Goal: Task Accomplishment & Management: Complete application form

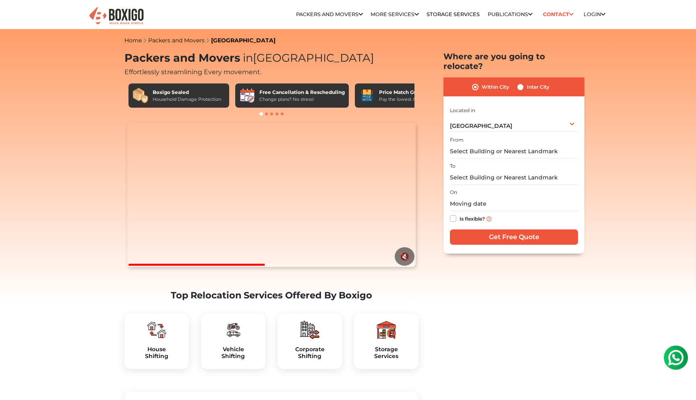
click at [160, 288] on section "Your browser does not support the video tag. 🔇 Top Relocation Services Offered …" at bounding box center [271, 248] width 294 height 253
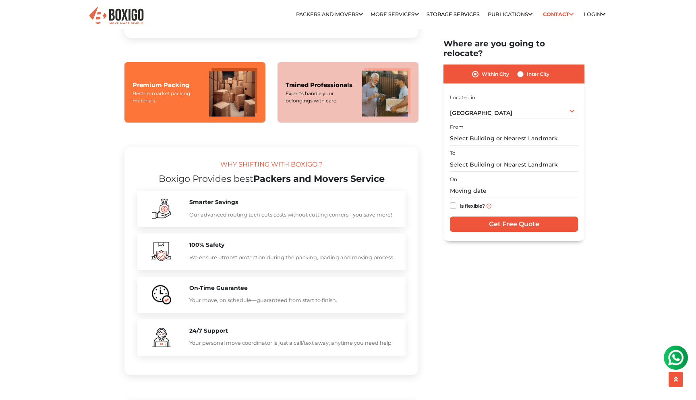
scroll to position [411, 0]
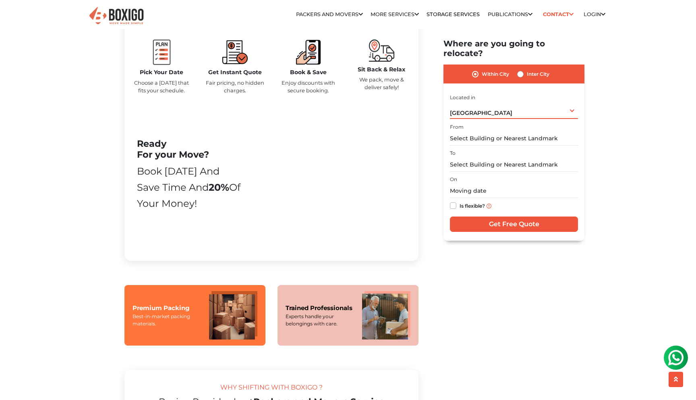
click at [499, 102] on div "[GEOGRAPHIC_DATA] Select City [GEOGRAPHIC_DATA] [GEOGRAPHIC_DATA] [GEOGRAPHIC_D…" at bounding box center [514, 110] width 128 height 17
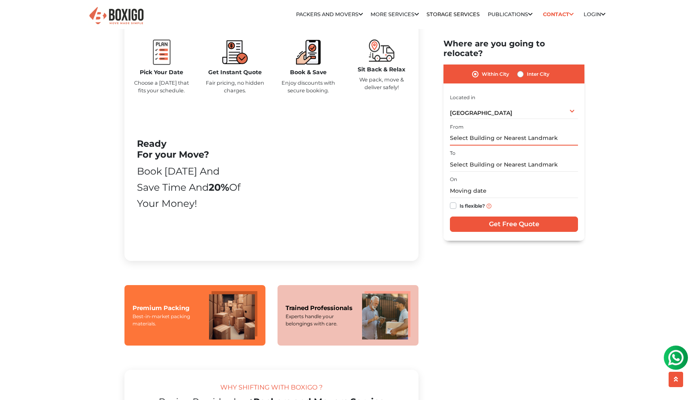
click at [479, 131] on input "text" at bounding box center [514, 138] width 128 height 14
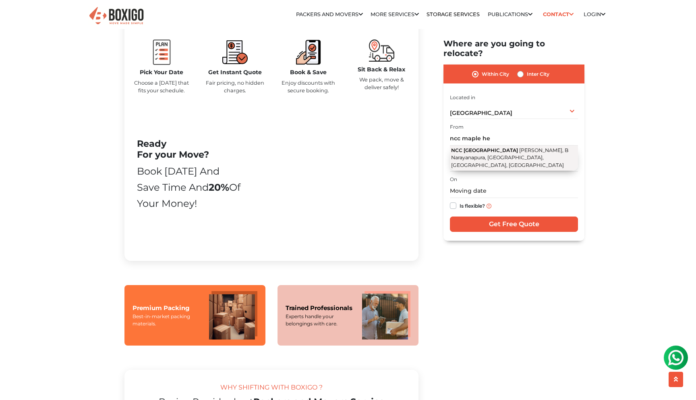
click at [496, 154] on button "NCC [GEOGRAPHIC_DATA] Sathya Layout, [GEOGRAPHIC_DATA], [GEOGRAPHIC_DATA], [GEO…" at bounding box center [514, 157] width 128 height 25
type input "NCC [GEOGRAPHIC_DATA], [GEOGRAPHIC_DATA], B Narayanapura, [GEOGRAPHIC_DATA], [G…"
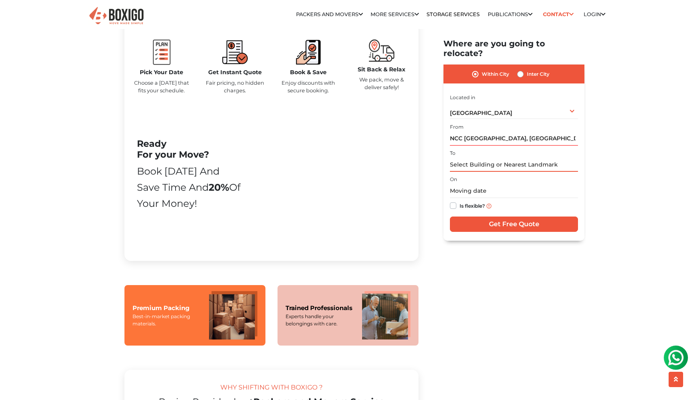
click at [466, 157] on input "text" at bounding box center [514, 164] width 128 height 14
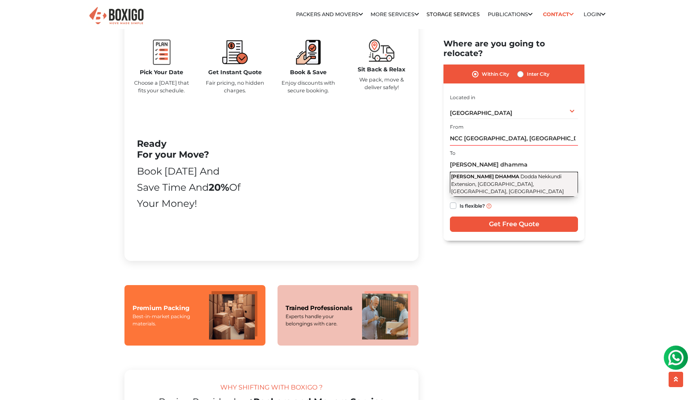
click at [493, 176] on span "Dodda Nekkundi Extension, [GEOGRAPHIC_DATA], [GEOGRAPHIC_DATA], [GEOGRAPHIC_DAT…" at bounding box center [507, 183] width 113 height 21
type input "[PERSON_NAME] DHAMMA, Dodda Nekkundi Extension, [GEOGRAPHIC_DATA], [GEOGRAPHIC_…"
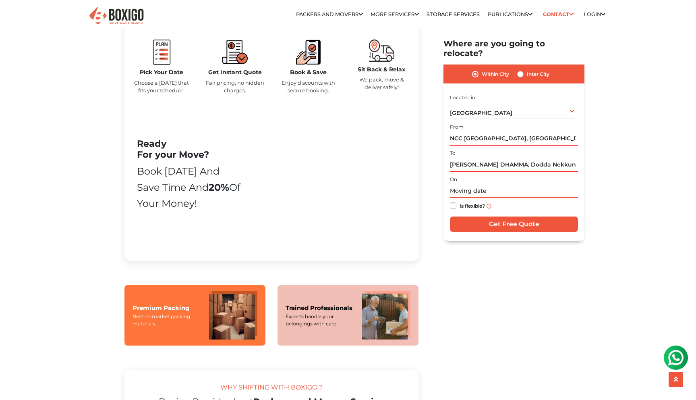
click at [486, 184] on input "text" at bounding box center [514, 191] width 128 height 14
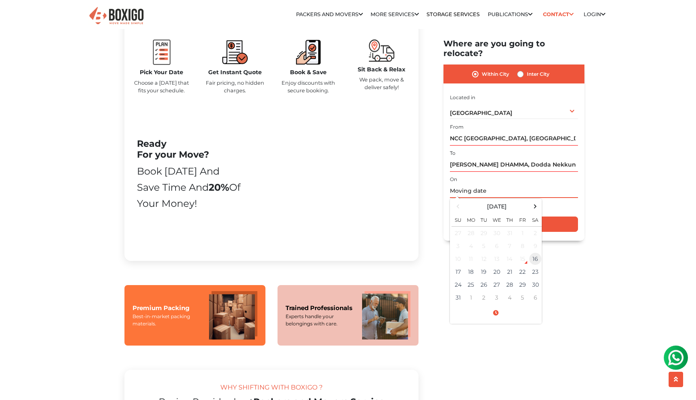
click at [535, 253] on td "16" at bounding box center [535, 259] width 13 height 13
type input "[DATE] 3:12 PM"
click at [580, 197] on div "Within City Inter City I am shifting my 1 BHK 2 BHK 3 BHK 3 + BHK FEW ITEMS 1 B…" at bounding box center [513, 152] width 141 height 176
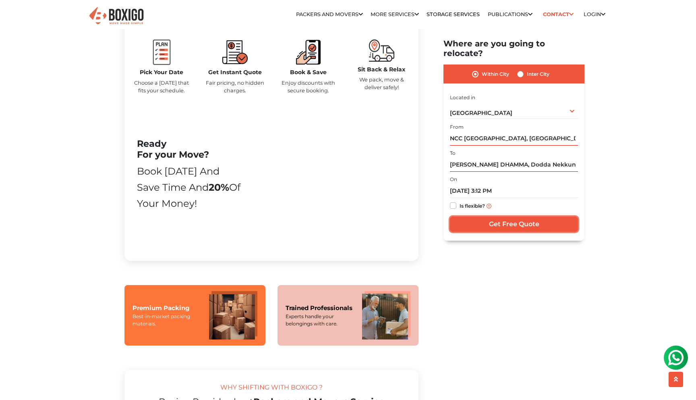
click at [519, 216] on input "Get Free Quote" at bounding box center [514, 223] width 128 height 15
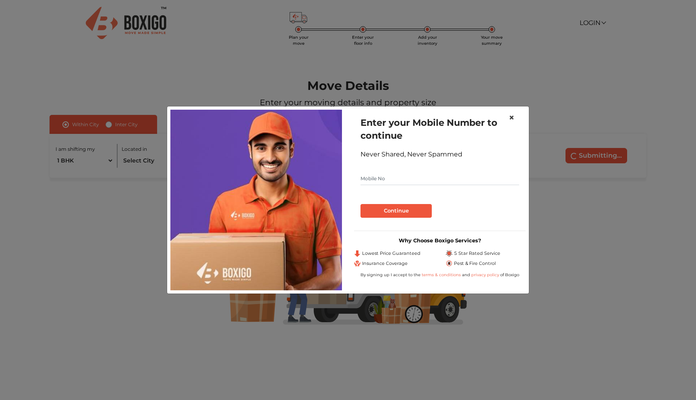
click at [514, 118] on span "×" at bounding box center [512, 118] width 6 height 12
